Goal: Find specific page/section: Find specific page/section

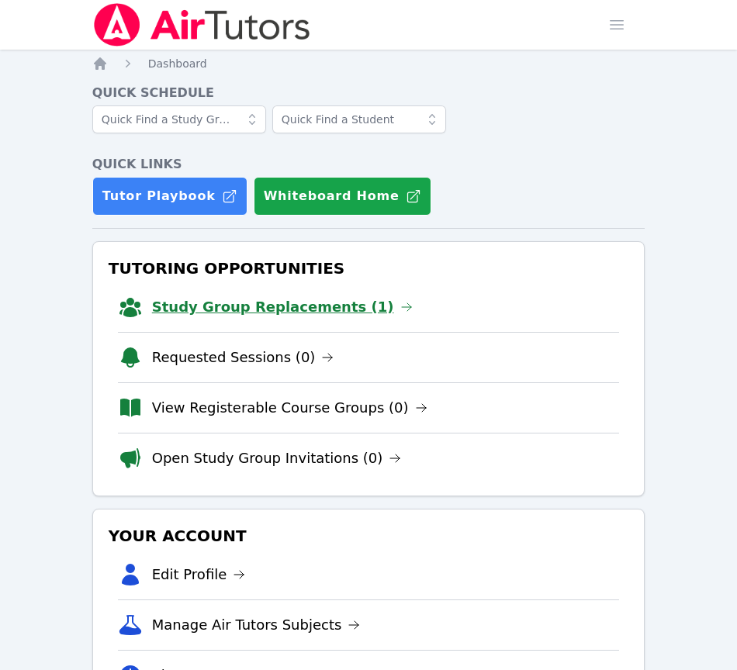
click at [281, 306] on link "Study Group Replacements (1)" at bounding box center [282, 307] width 261 height 22
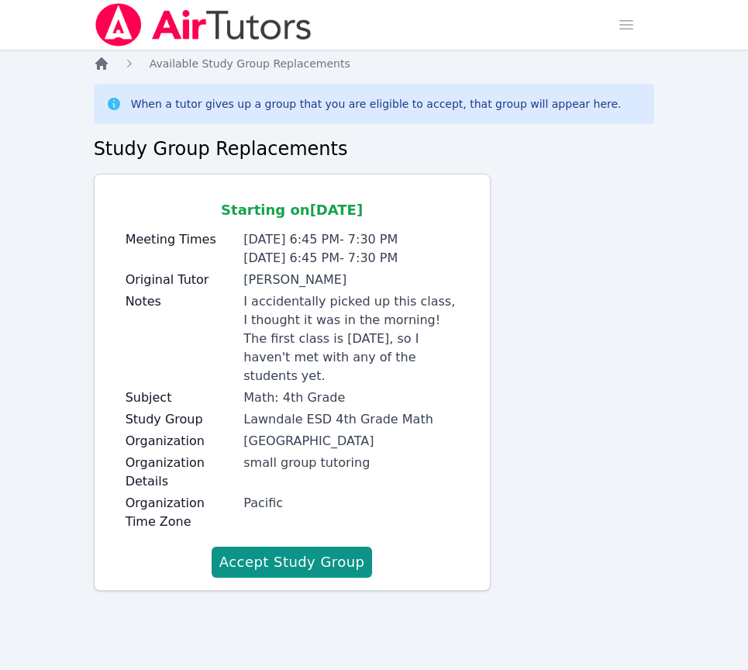
click at [107, 60] on icon "Breadcrumb" at bounding box center [102, 64] width 16 height 16
